Goal: Information Seeking & Learning: Learn about a topic

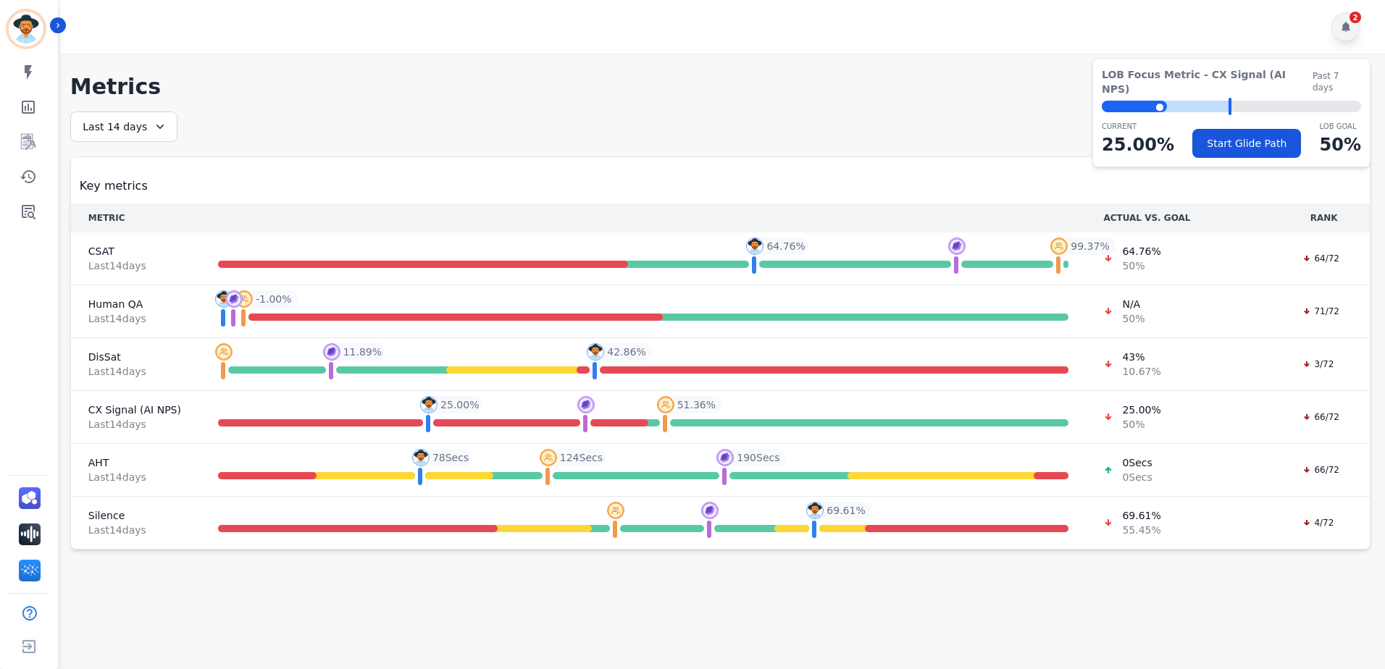
click at [1347, 26] on icon at bounding box center [1346, 27] width 9 height 10
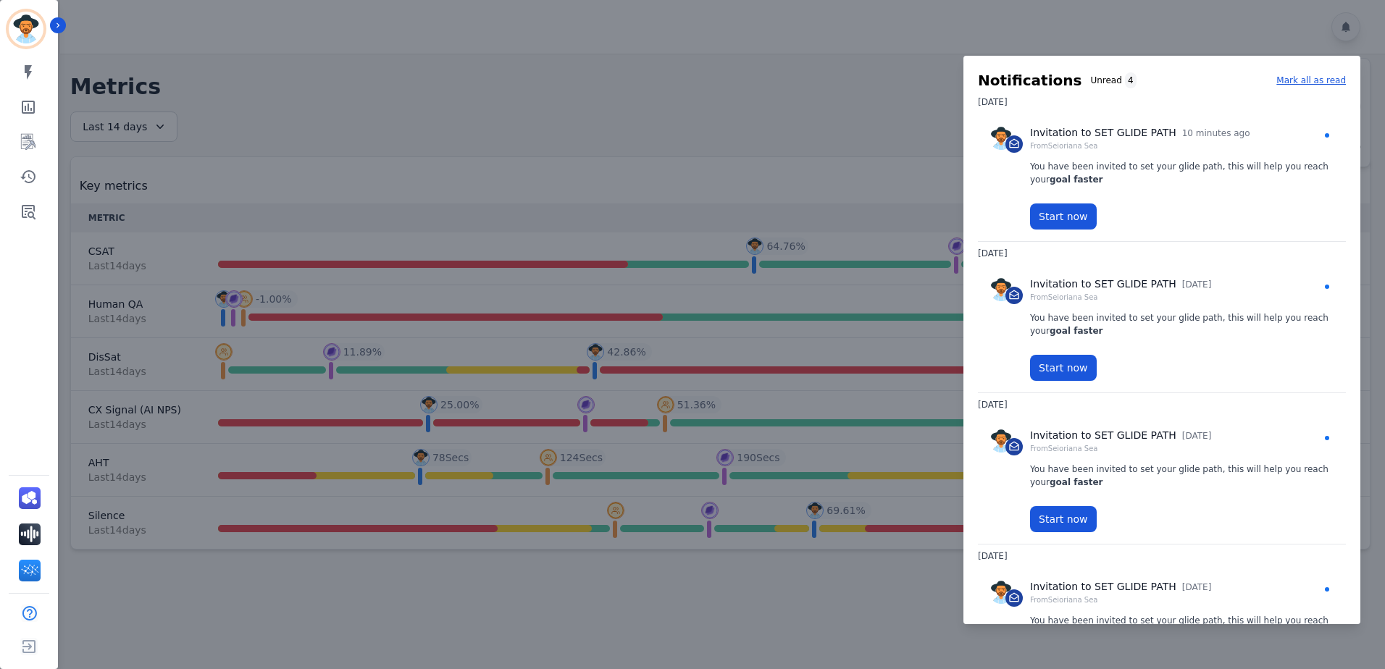
drag, startPoint x: 383, startPoint y: 158, endPoint x: 314, endPoint y: 159, distance: 68.8
click at [381, 158] on div at bounding box center [692, 334] width 1385 height 669
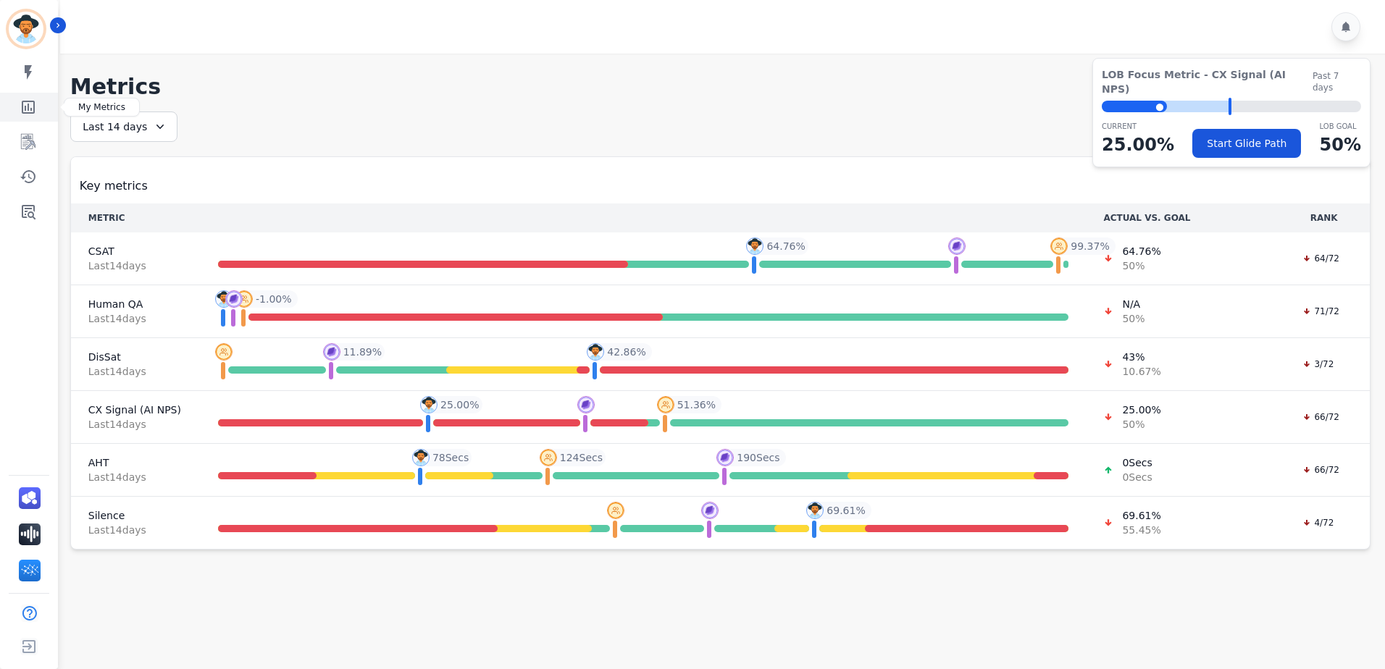
click at [30, 109] on icon "Sidebar" at bounding box center [28, 107] width 17 height 17
click at [30, 134] on icon "Sidebar" at bounding box center [28, 142] width 14 height 16
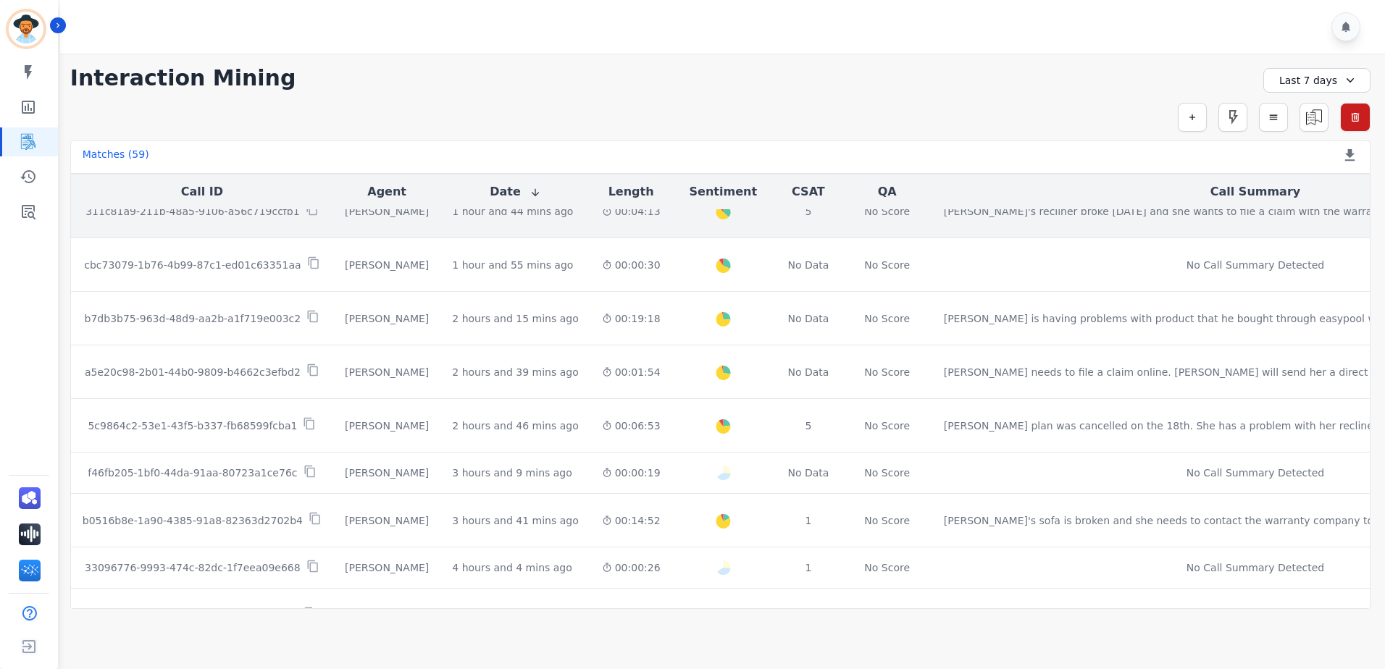
scroll to position [145, 0]
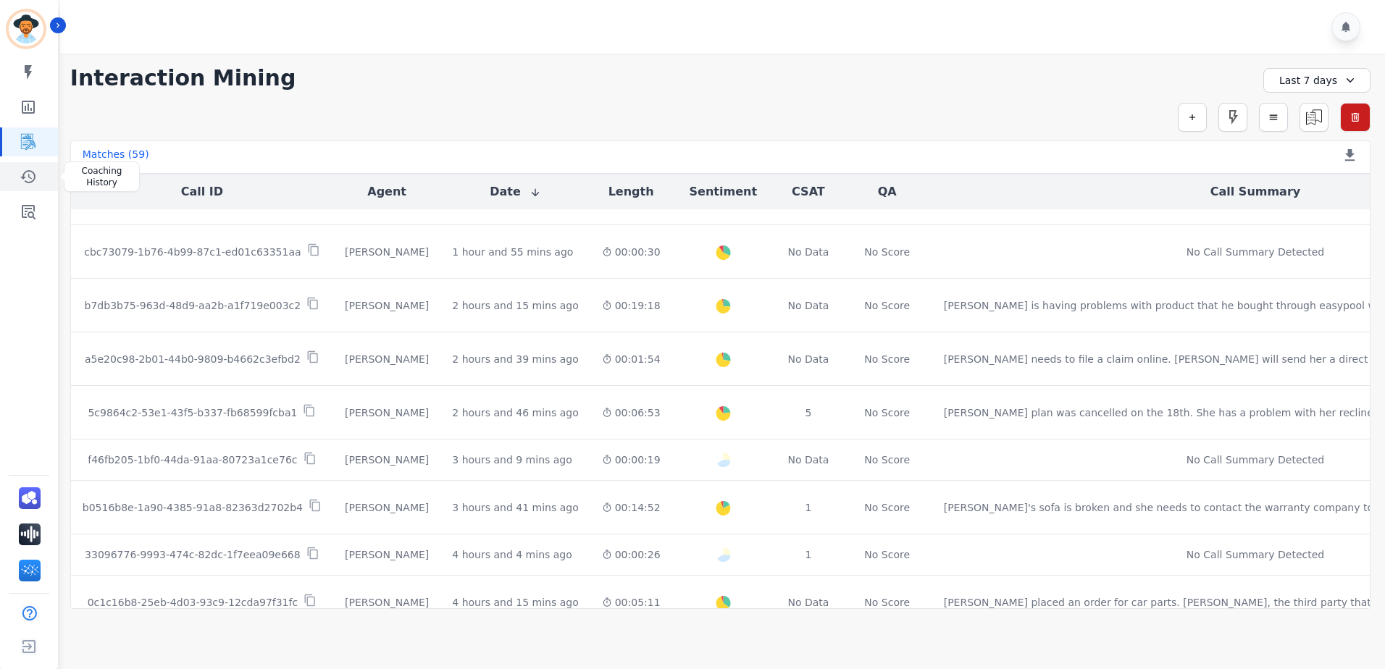
click at [35, 170] on icon "Sidebar" at bounding box center [28, 176] width 17 height 17
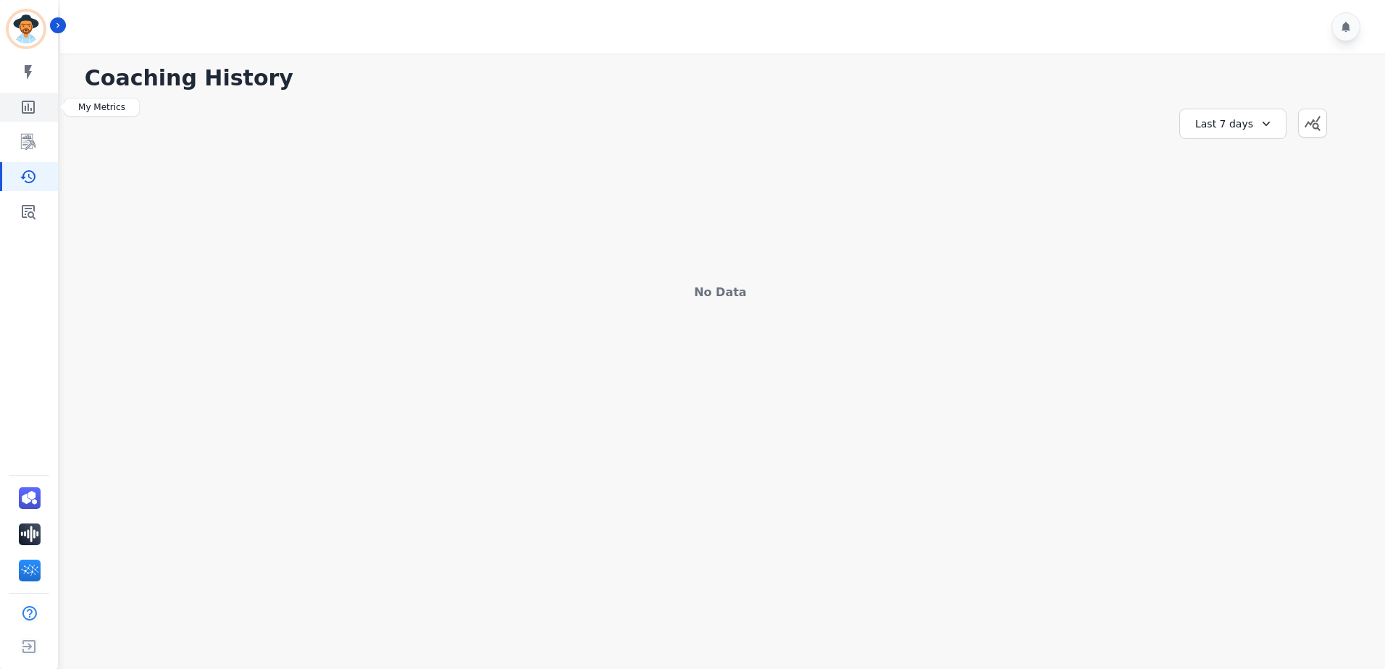
click at [33, 112] on icon "Sidebar" at bounding box center [28, 107] width 13 height 13
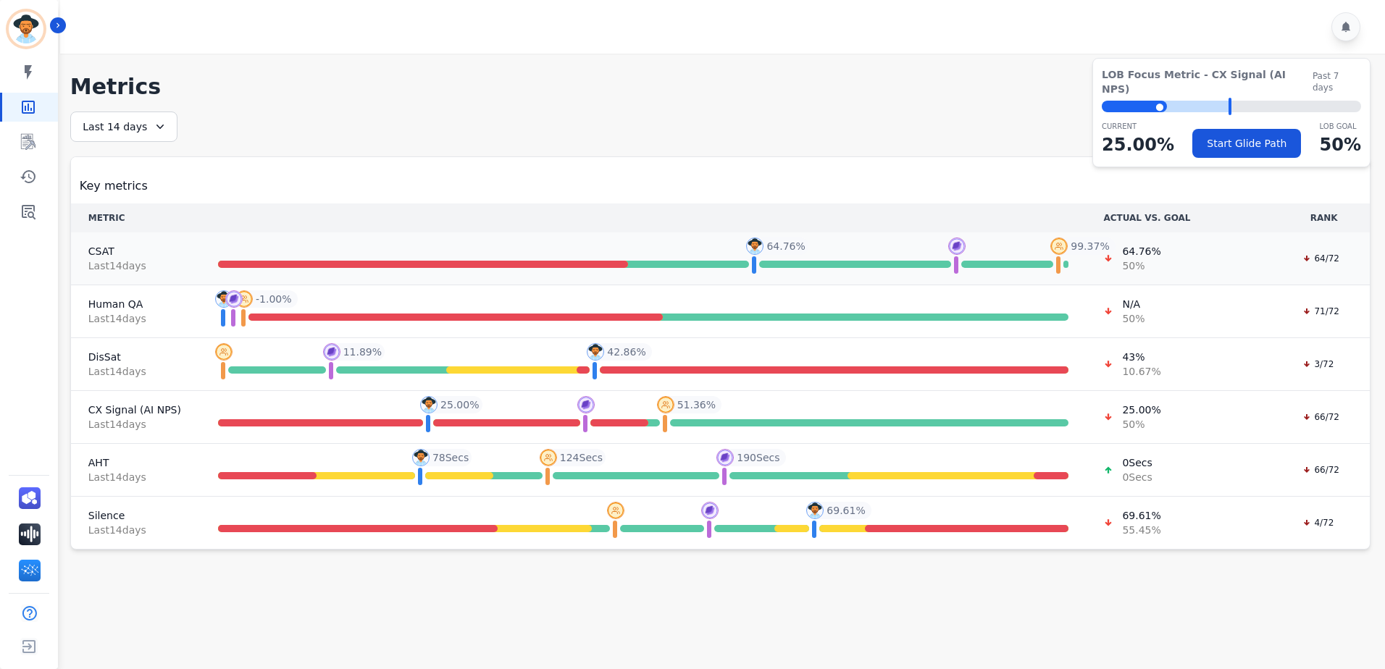
click at [127, 258] on span "CSAT" at bounding box center [135, 251] width 95 height 14
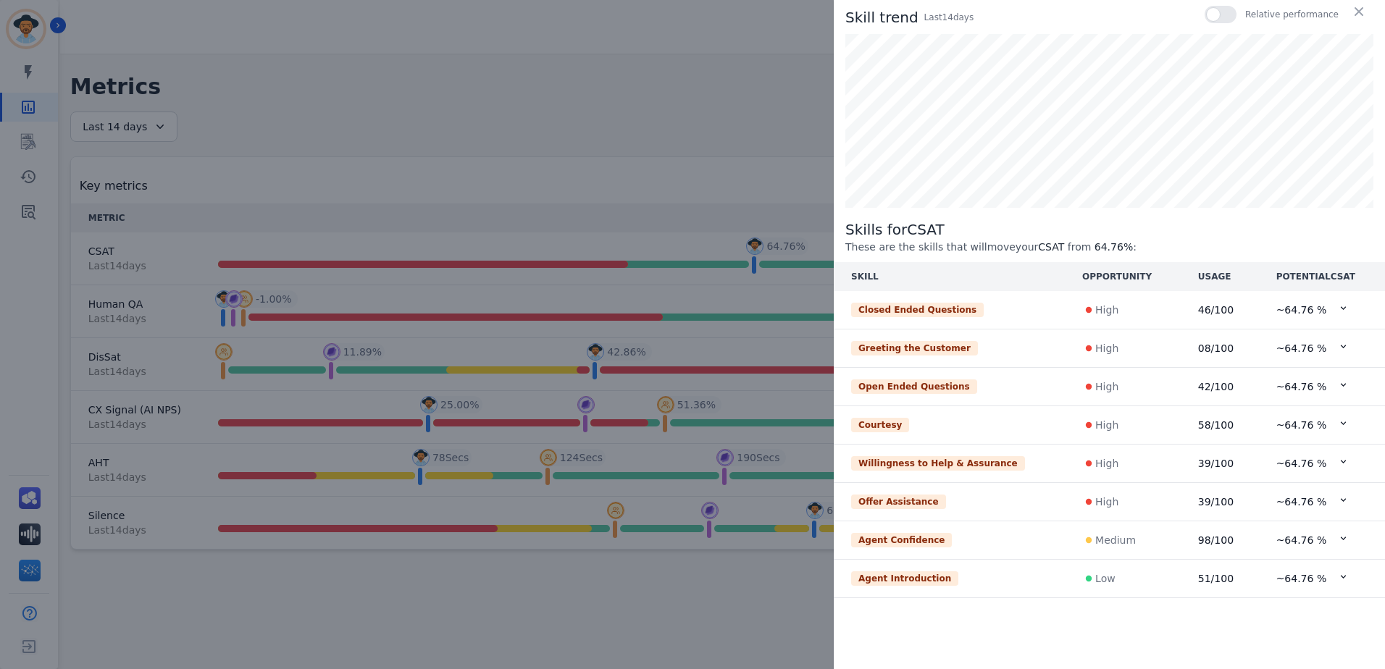
click at [702, 138] on div "Skill trend Last 14 day s Relative performance Skills for CSAT These are the sk…" at bounding box center [692, 334] width 1385 height 669
